Goal: Task Accomplishment & Management: Manage account settings

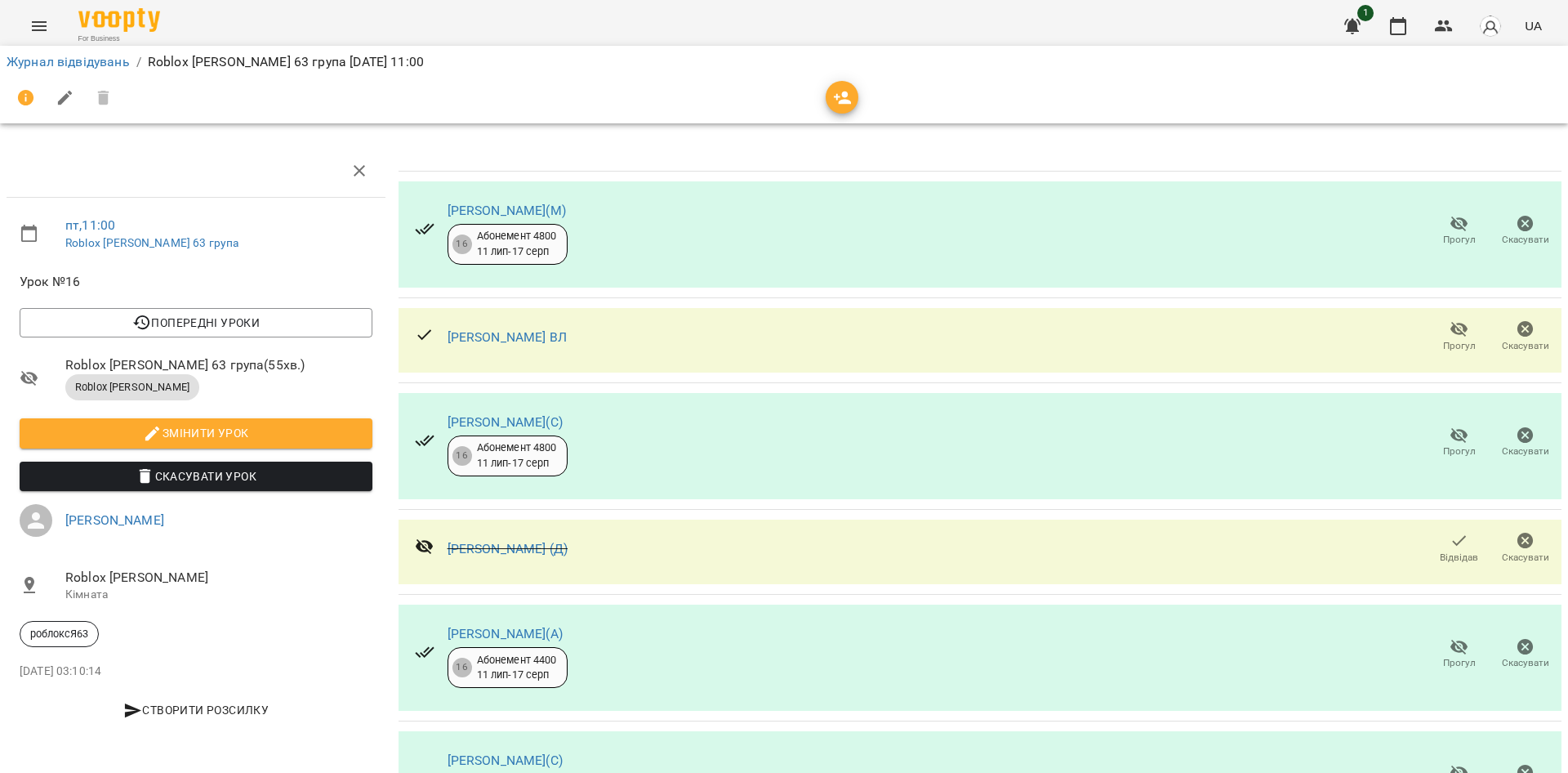
click at [115, 49] on div "Журнал відвідувань / Roblox [PERSON_NAME] 63 група [DATE] 11:00" at bounding box center [783, 62] width 1561 height 26
click at [107, 64] on link "Журнал відвідувань" at bounding box center [68, 61] width 124 height 15
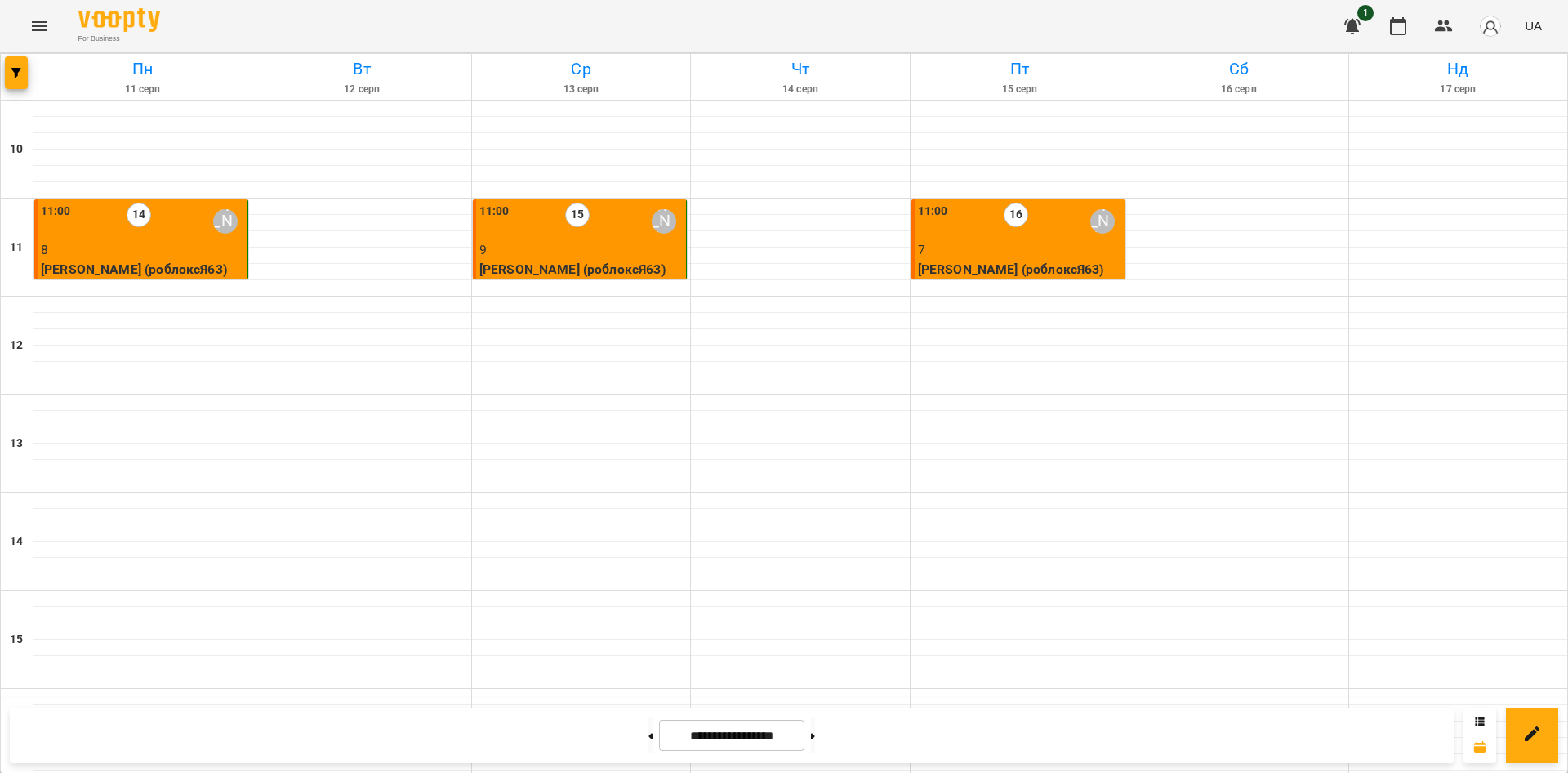
click at [980, 260] on p "[PERSON_NAME] (роблоксЯ63)" at bounding box center [1019, 269] width 203 height 20
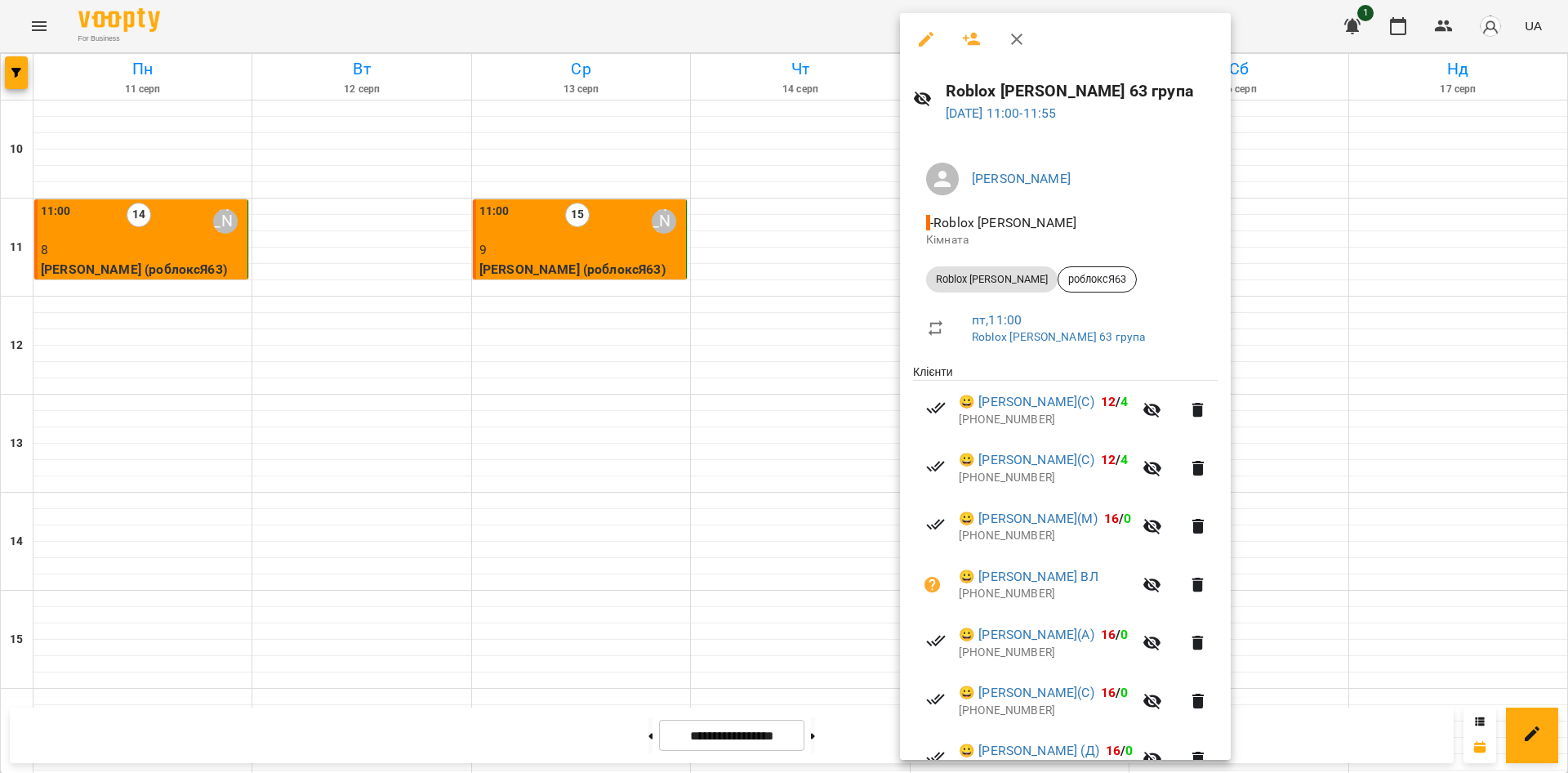
click at [843, 450] on div at bounding box center [784, 386] width 1568 height 773
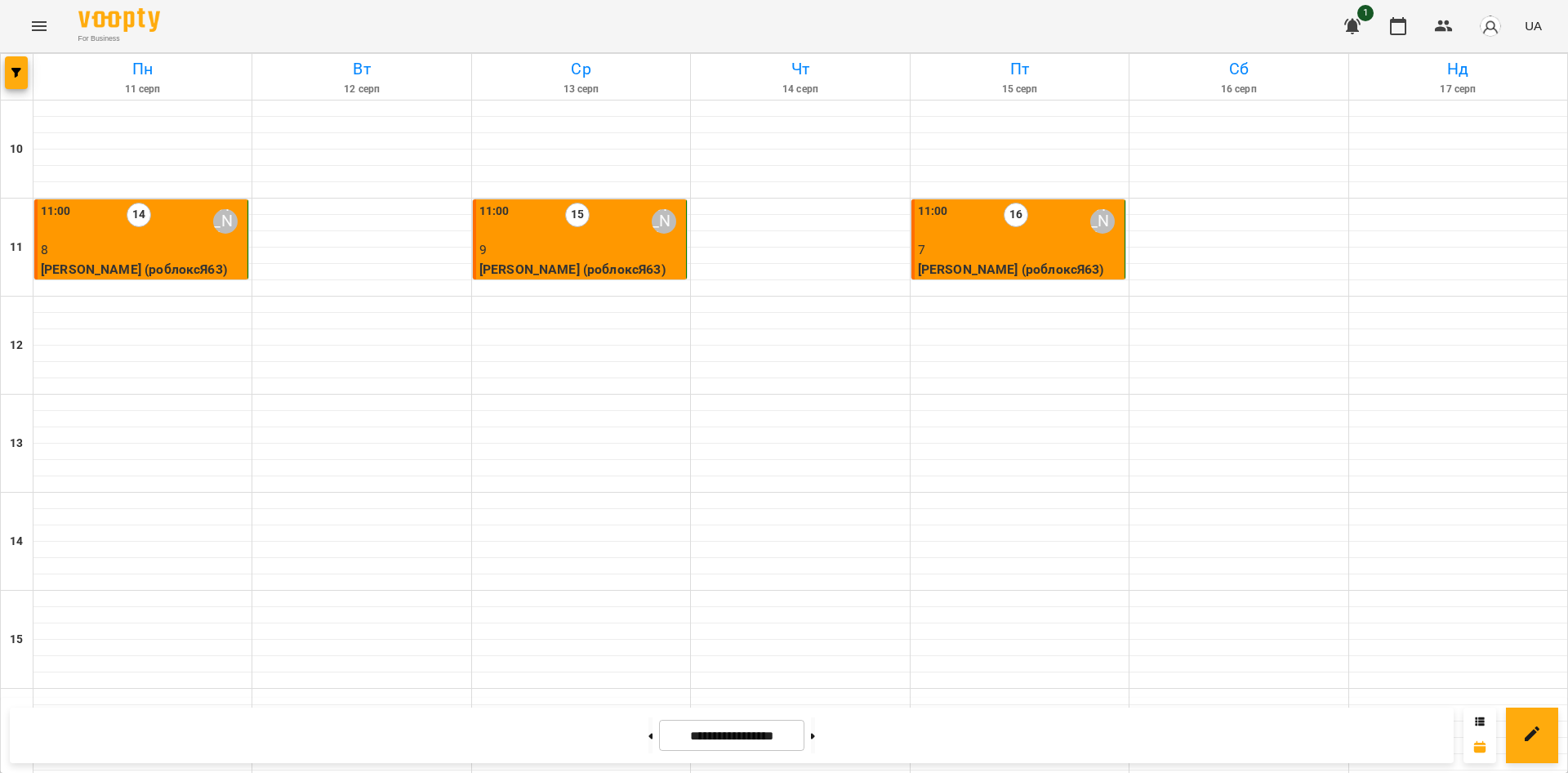
scroll to position [675, 0]
click at [815, 726] on button at bounding box center [813, 735] width 4 height 36
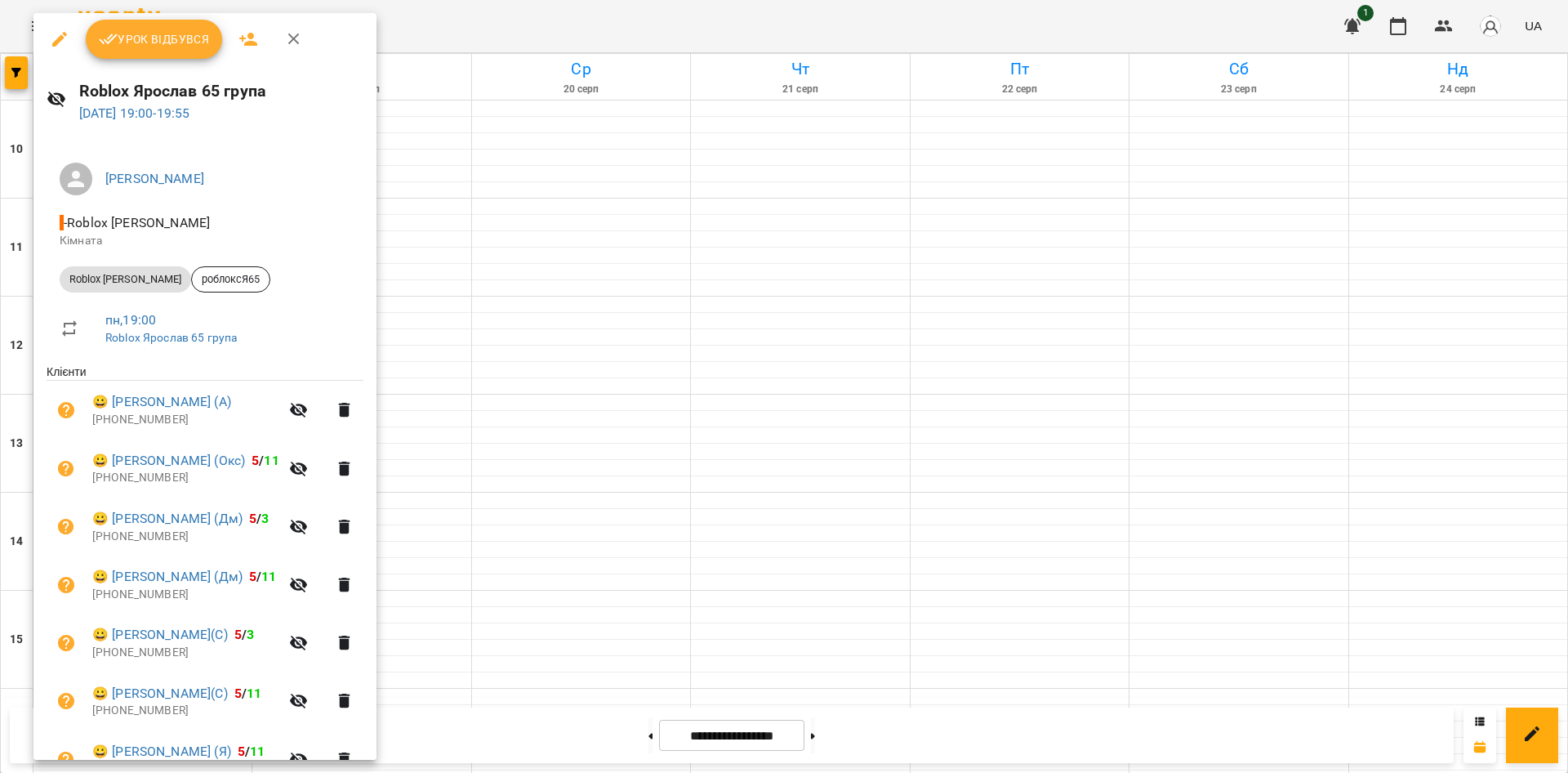
drag, startPoint x: 476, startPoint y: 179, endPoint x: 473, endPoint y: 164, distance: 15.3
click at [475, 179] on div at bounding box center [784, 386] width 1568 height 773
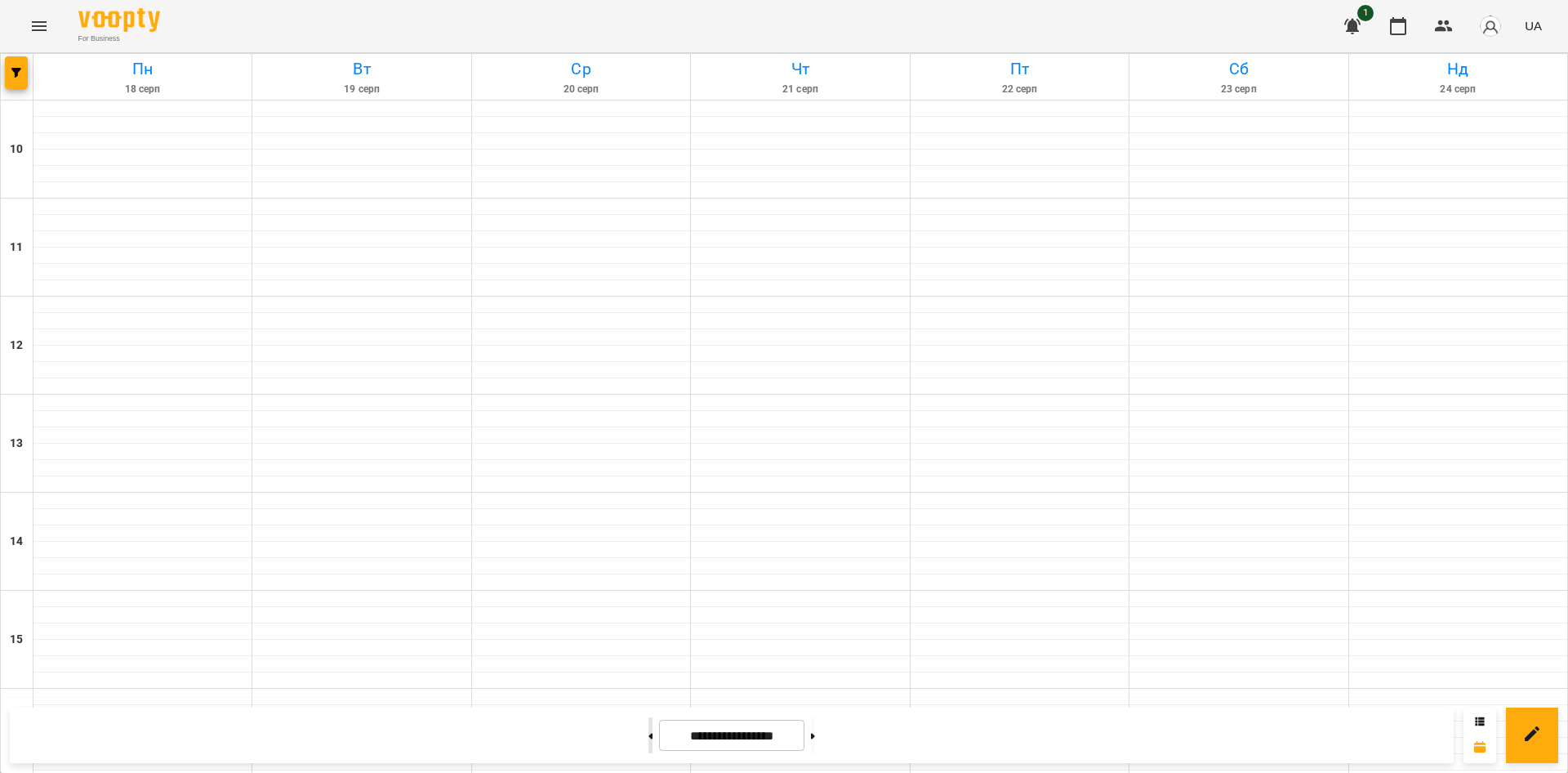
click at [649, 733] on button at bounding box center [651, 735] width 4 height 36
type input "**********"
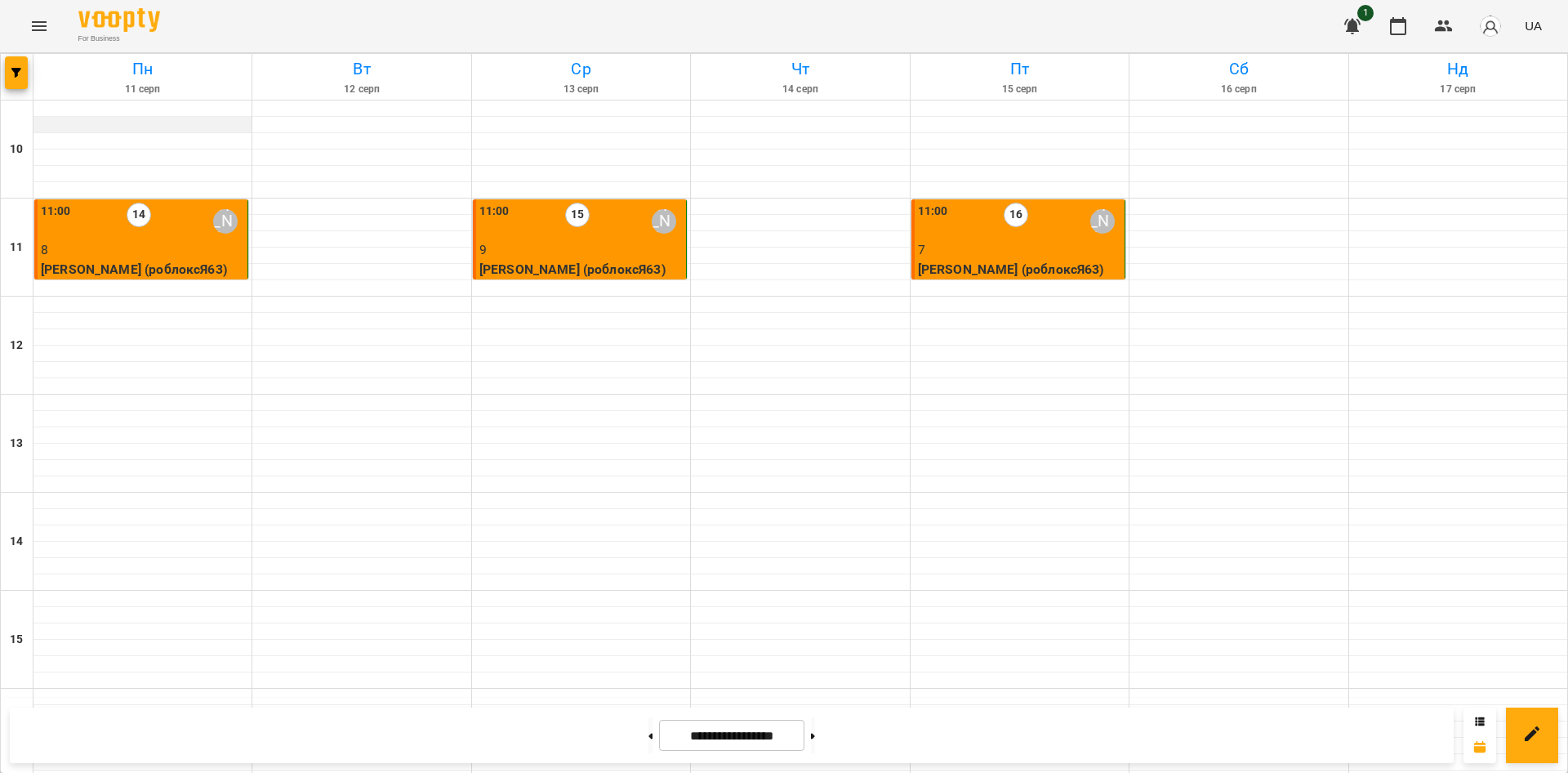
scroll to position [0, 0]
click at [959, 245] on p "7" at bounding box center [1019, 249] width 203 height 20
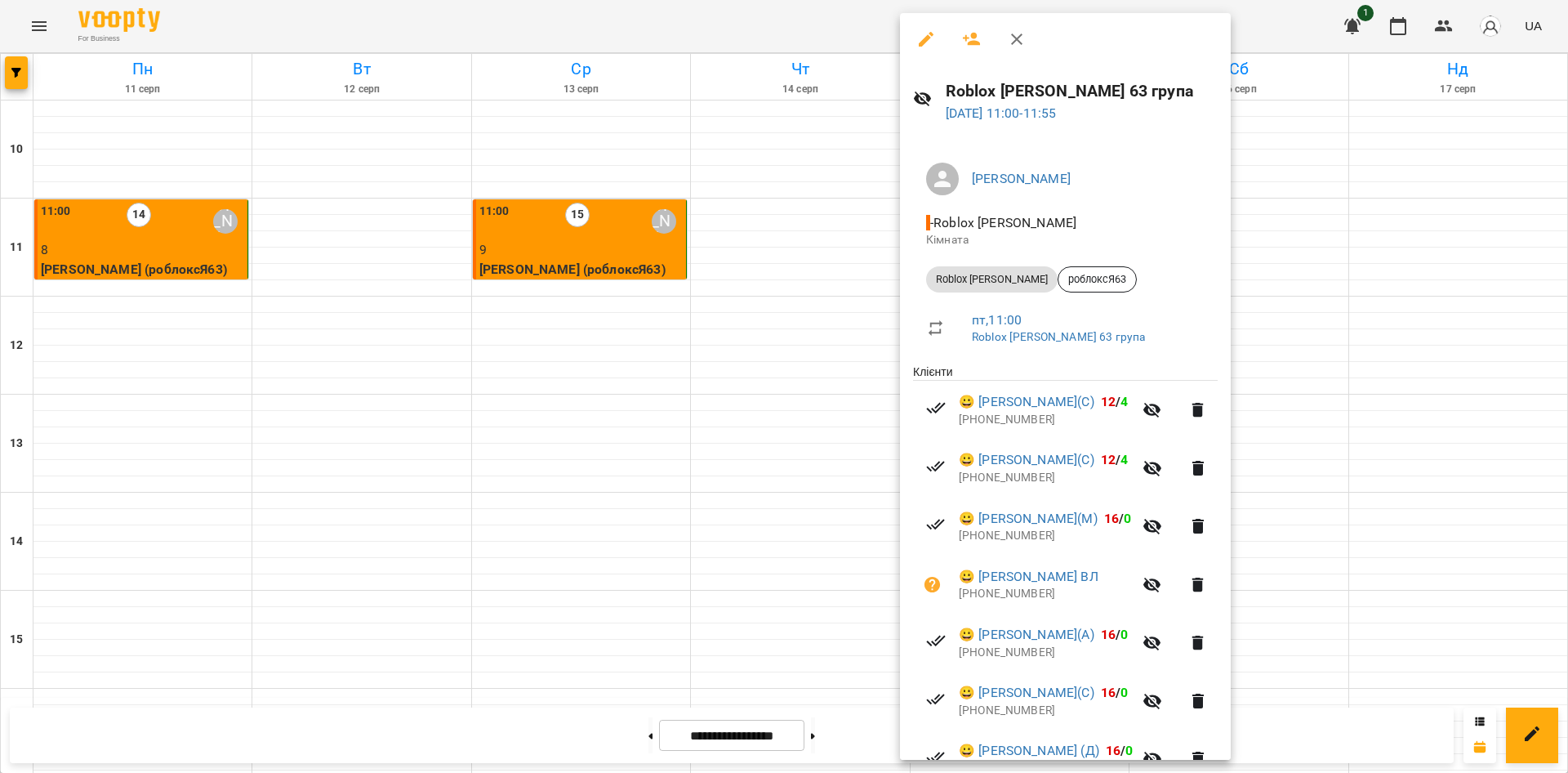
click at [1325, 162] on div at bounding box center [784, 386] width 1568 height 773
click at [1325, 162] on div at bounding box center [1238, 157] width 218 height 16
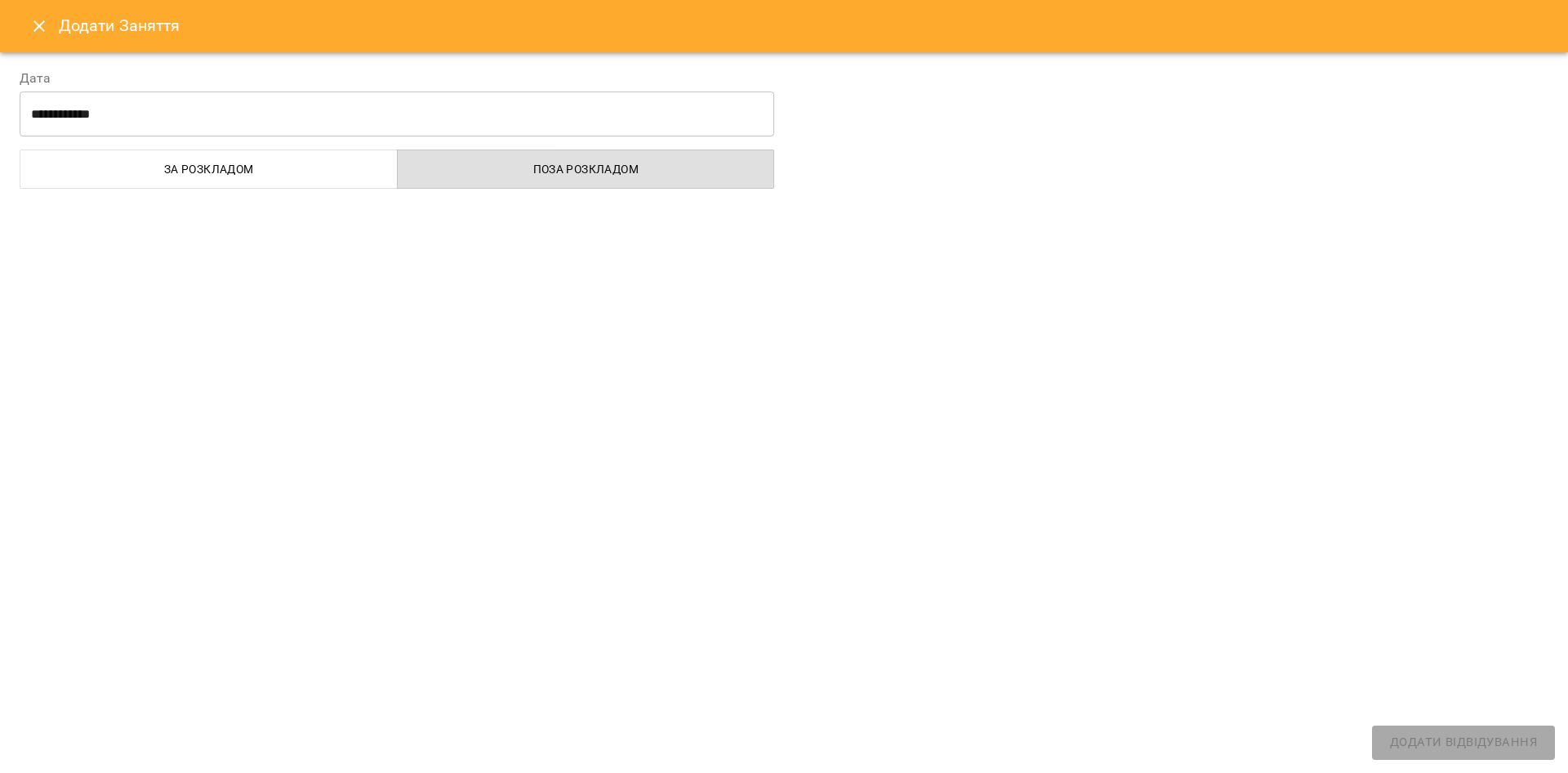
select select "**********"
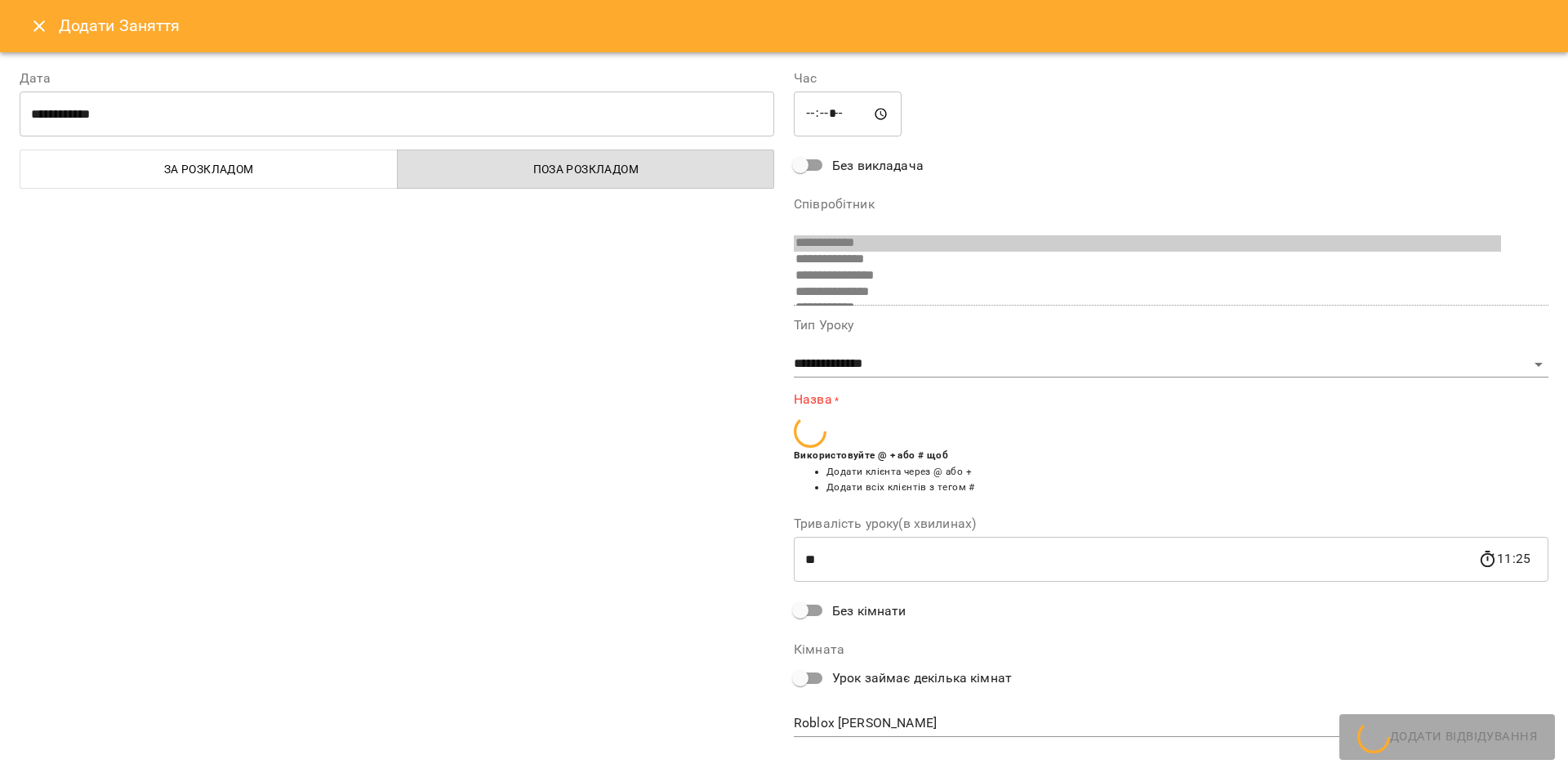
scroll to position [238, 0]
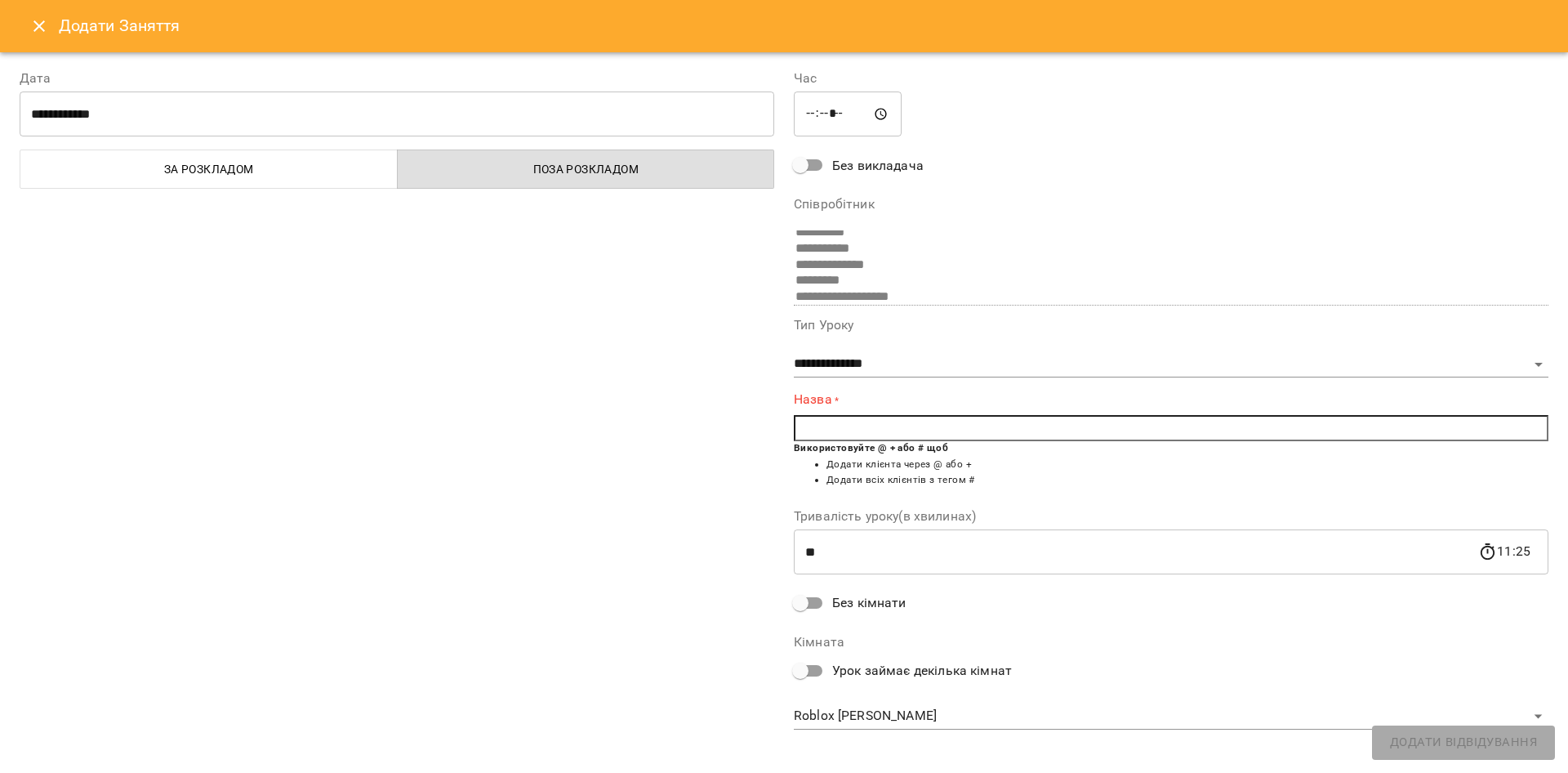
click at [39, 31] on icon "Close" at bounding box center [39, 26] width 20 height 20
